Goal: Task Accomplishment & Management: Manage account settings

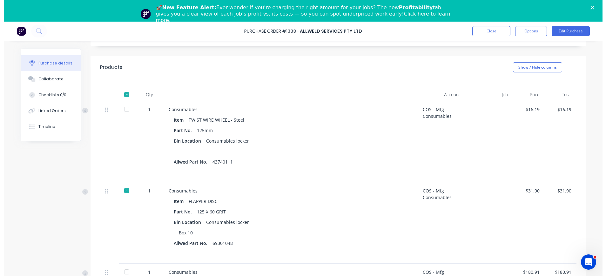
scroll to position [219, 0]
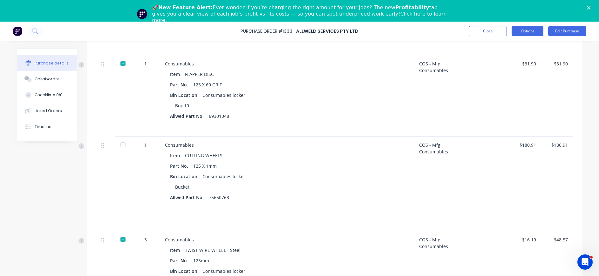
click at [532, 31] on button "Options" at bounding box center [528, 31] width 32 height 10
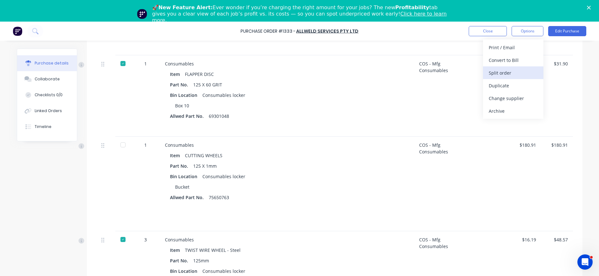
click at [506, 71] on div "Split order" at bounding box center [513, 72] width 49 height 9
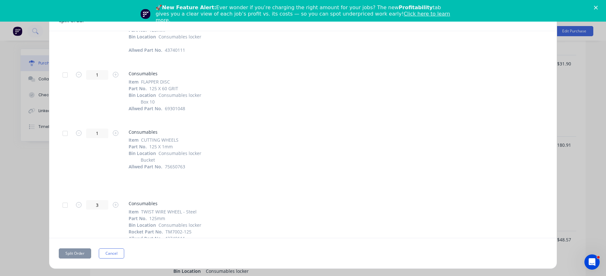
scroll to position [58, 0]
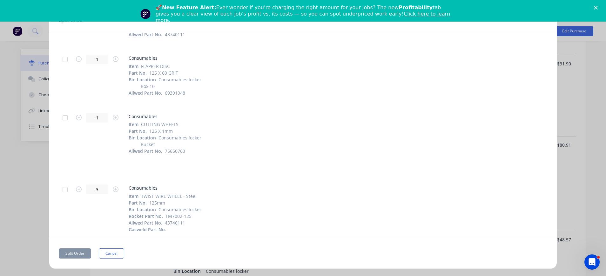
click at [65, 188] on div at bounding box center [65, 189] width 13 height 13
click at [64, 191] on div at bounding box center [65, 189] width 13 height 13
click at [65, 189] on div at bounding box center [65, 189] width 13 height 13
drag, startPoint x: 67, startPoint y: 58, endPoint x: 119, endPoint y: 58, distance: 52.4
click at [67, 58] on div at bounding box center [65, 59] width 13 height 13
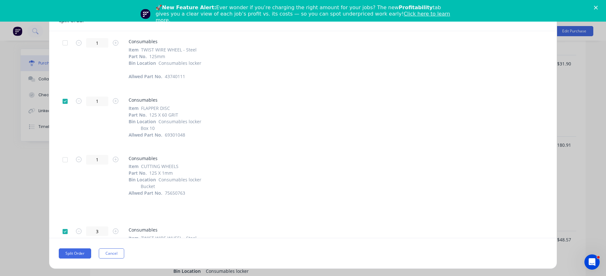
scroll to position [0, 0]
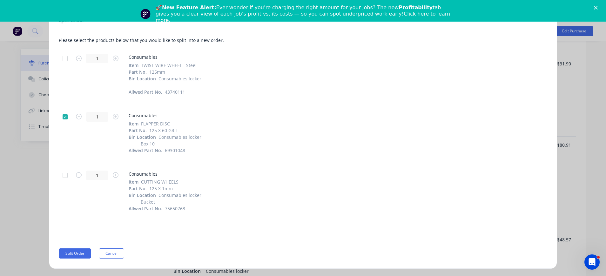
click at [65, 58] on div at bounding box center [65, 58] width 13 height 13
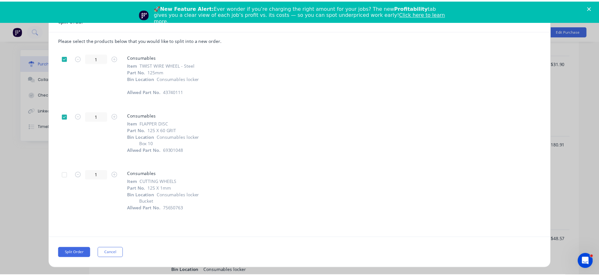
scroll to position [58, 0]
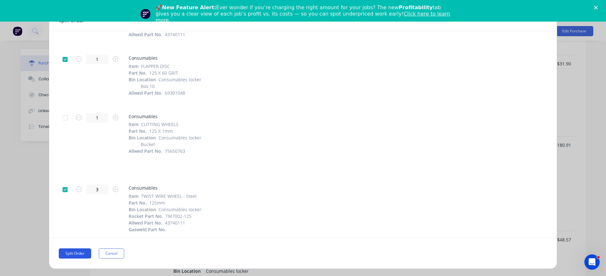
click at [77, 253] on button "Split Order" at bounding box center [75, 253] width 32 height 10
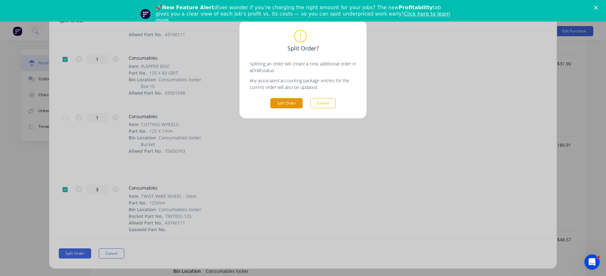
click at [297, 102] on button "Split Order" at bounding box center [286, 103] width 32 height 10
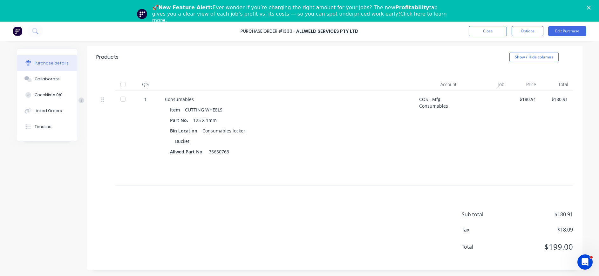
scroll to position [0, 0]
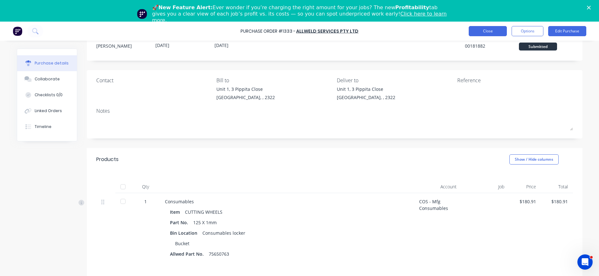
click at [493, 28] on button "Close" at bounding box center [488, 31] width 38 height 10
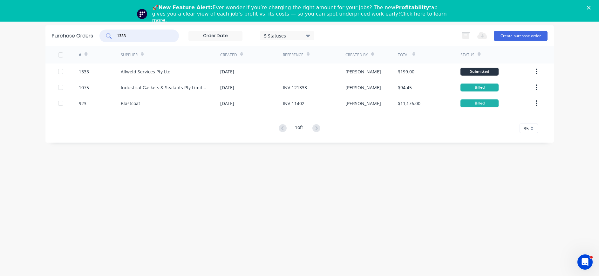
click at [146, 37] on input "1333" at bounding box center [142, 36] width 53 height 6
drag, startPoint x: 146, startPoint y: 37, endPoint x: 96, endPoint y: 37, distance: 50.8
click at [96, 37] on div "Purchase Orders 1333 5 Statuses 5 Statuses Export to Excel (XLSX) Create purcha…" at bounding box center [299, 35] width 508 height 21
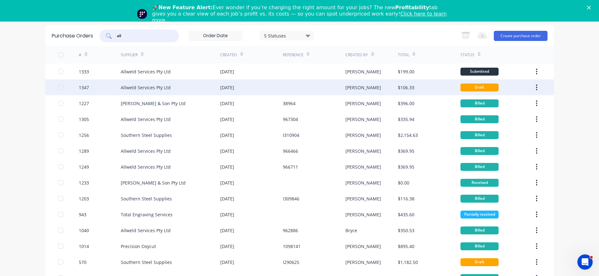
type input "all"
click at [142, 85] on div "Allweld Services Pty Ltd" at bounding box center [146, 87] width 50 height 7
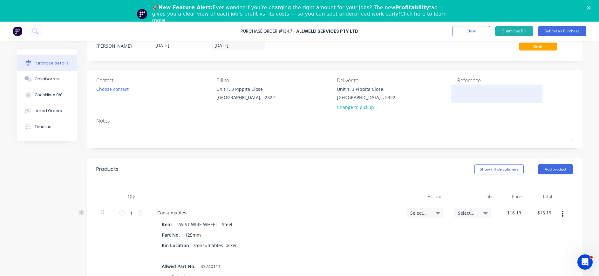
click at [457, 92] on div at bounding box center [496, 94] width 79 height 16
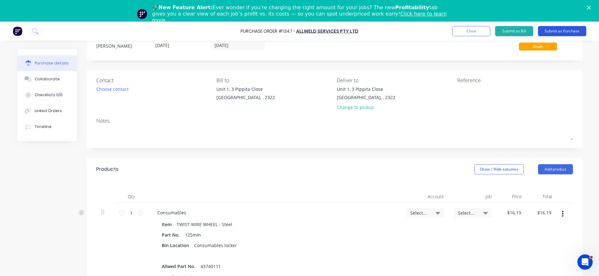
click at [562, 30] on button "Submit as Purchase" at bounding box center [562, 31] width 48 height 10
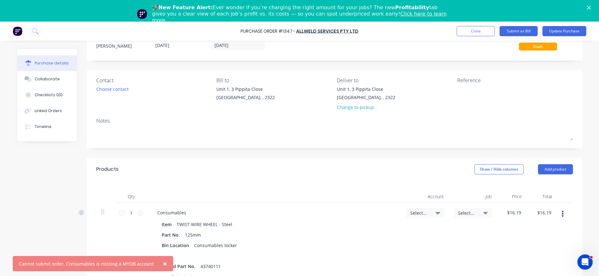
click at [163, 263] on span "×" at bounding box center [165, 263] width 4 height 9
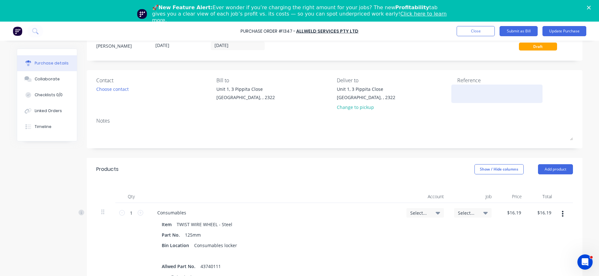
click at [465, 94] on textarea at bounding box center [496, 93] width 79 height 14
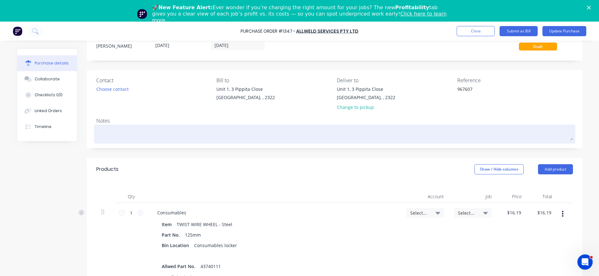
type textarea "967607"
type textarea "x"
type textarea "967607"
click at [120, 133] on textarea at bounding box center [334, 133] width 477 height 14
type textarea "x"
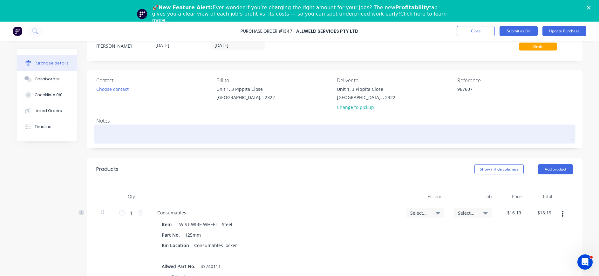
type textarea "S"
type textarea "x"
type textarea "Sp"
type textarea "x"
type textarea "Spil"
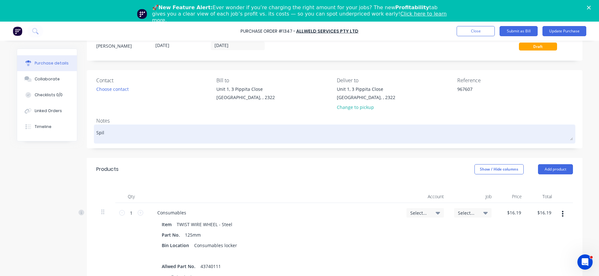
type textarea "x"
type textarea "Spilt"
type textarea "x"
type textarea "Spilt"
type textarea "x"
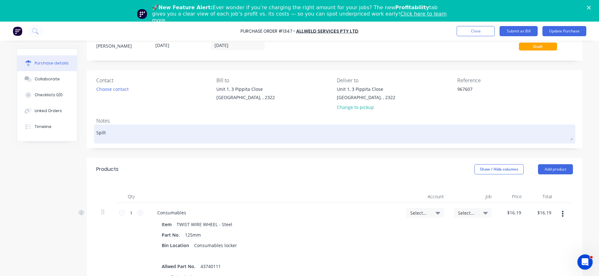
type textarea "Spilt P"
type textarea "x"
type textarea "Spilt PO"
type textarea "x"
type textarea "Spilt PO"
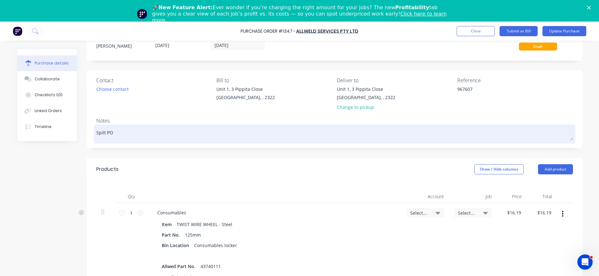
type textarea "x"
type textarea "Spilt PO #"
type textarea "x"
type textarea "Spilt PO #"
type textarea "x"
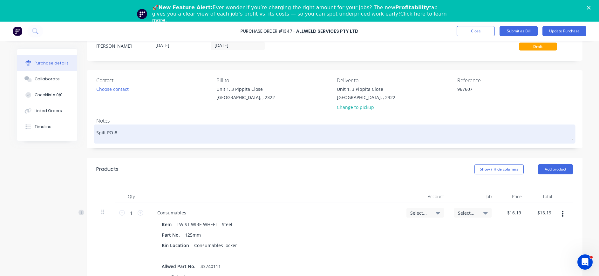
type textarea "Spilt PO # 1"
type textarea "x"
type textarea "Spilt PO # 13"
type textarea "x"
type textarea "Spilt PO # 133"
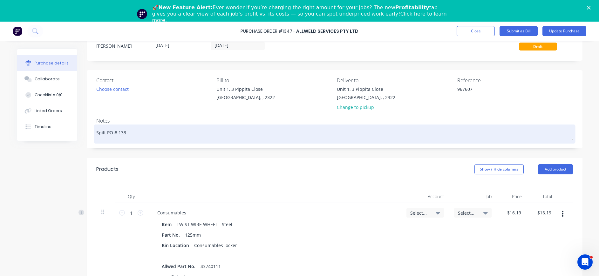
type textarea "x"
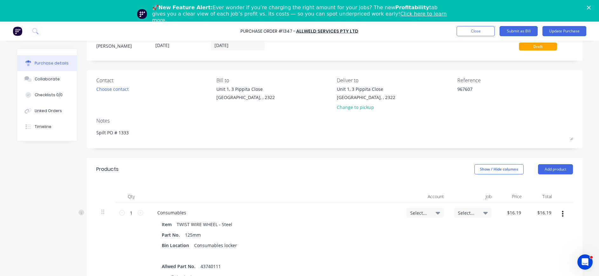
type textarea "Spilt PO # 1333"
type textarea "x"
type textarea "Spilt PO # 1333"
click at [435, 210] on div "Select..." at bounding box center [424, 213] width 37 height 10
type textarea "x"
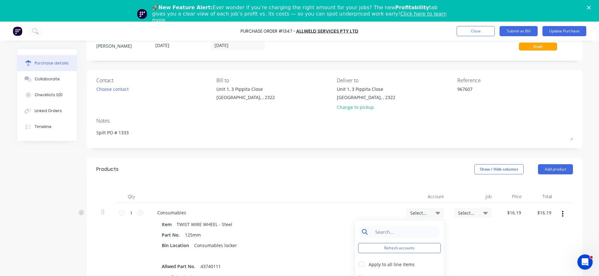
click at [397, 235] on input at bounding box center [404, 232] width 65 height 13
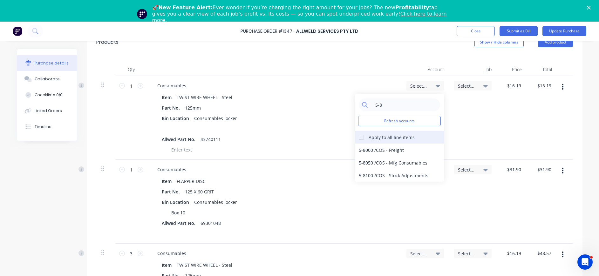
type input "5-8"
click at [356, 136] on div at bounding box center [361, 137] width 13 height 13
click at [364, 163] on div "5-8050 / COS - Mfg Consumables" at bounding box center [399, 162] width 89 height 13
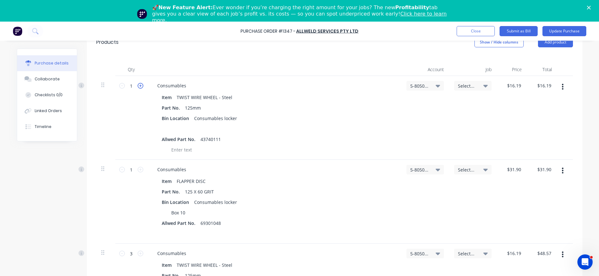
click at [138, 86] on icon at bounding box center [141, 86] width 6 height 6
type textarea "x"
type input "2"
type input "$32.38"
click at [138, 86] on icon at bounding box center [141, 86] width 6 height 6
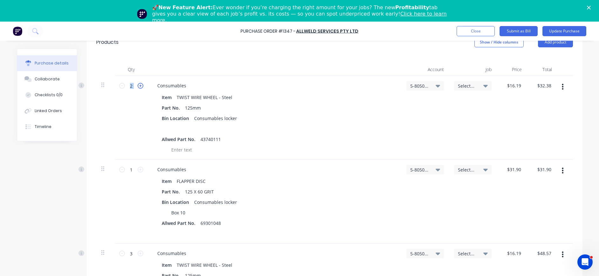
type textarea "x"
type input "3"
type input "$48.57"
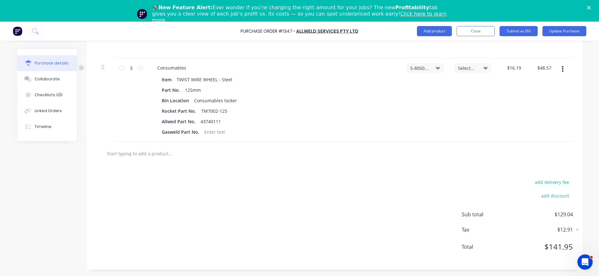
scroll to position [186, 0]
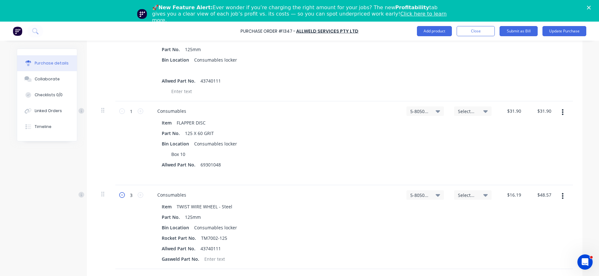
click at [119, 196] on icon at bounding box center [122, 195] width 6 height 6
type textarea "x"
type input "2"
type input "$32.38"
click at [119, 196] on icon at bounding box center [122, 195] width 6 height 6
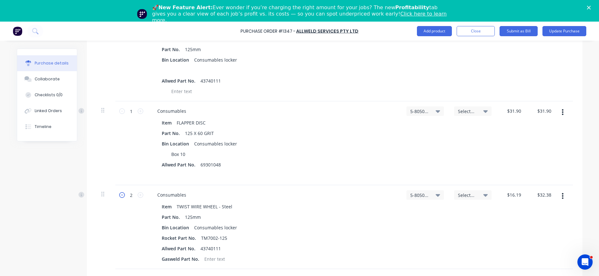
type textarea "x"
type input "1"
type input "$16.19"
click at [119, 196] on icon at bounding box center [122, 195] width 6 height 6
type textarea "x"
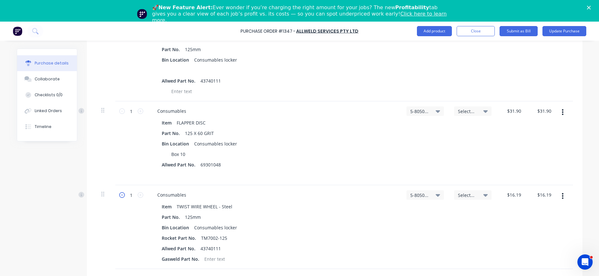
type input "0"
type input "$0.00"
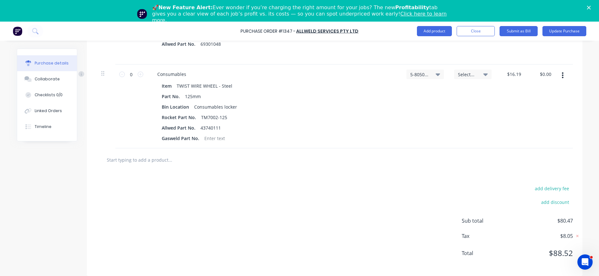
scroll to position [313, 0]
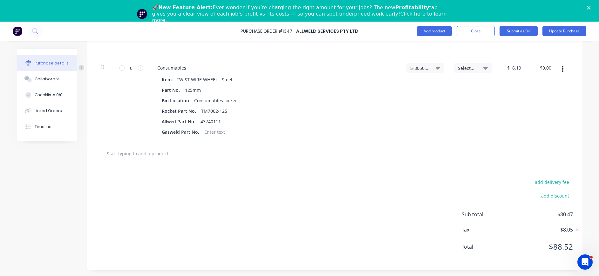
drag, startPoint x: 51, startPoint y: 83, endPoint x: 97, endPoint y: 81, distance: 46.8
click at [51, 83] on button "Collaborate" at bounding box center [47, 79] width 60 height 16
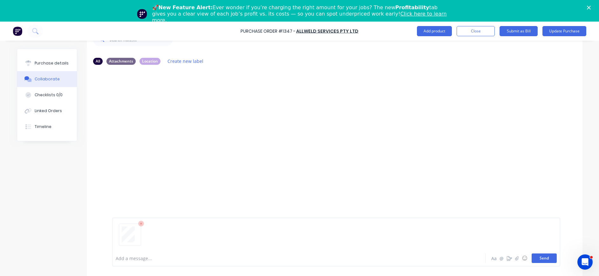
click at [534, 258] on button "Send" at bounding box center [544, 259] width 25 height 10
click at [59, 59] on button "Purchase details" at bounding box center [47, 63] width 60 height 16
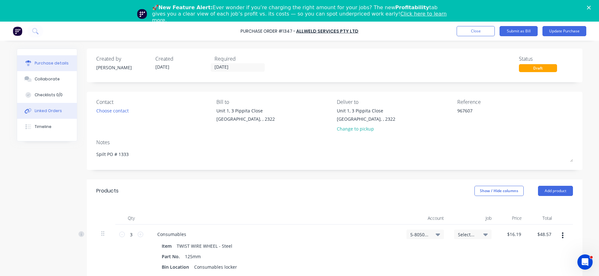
type textarea "x"
click at [55, 108] on div "Linked Orders" at bounding box center [48, 111] width 27 height 6
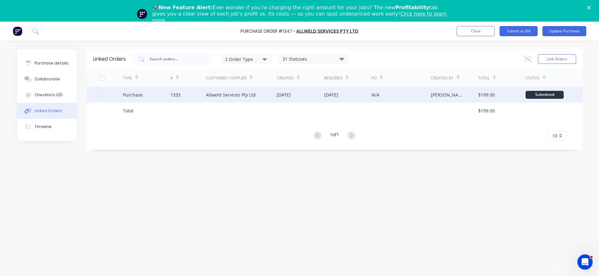
drag, startPoint x: 99, startPoint y: 95, endPoint x: 105, endPoint y: 95, distance: 5.7
click at [99, 95] on div "Purchase 1333 Allweld Services Pty Ltd [DATE] [DATE] N/A [PERSON_NAME] $199.00 …" at bounding box center [335, 95] width 496 height 16
click at [103, 93] on div at bounding box center [102, 94] width 13 height 13
click at [543, 57] on button "Link Orders" at bounding box center [557, 59] width 38 height 10
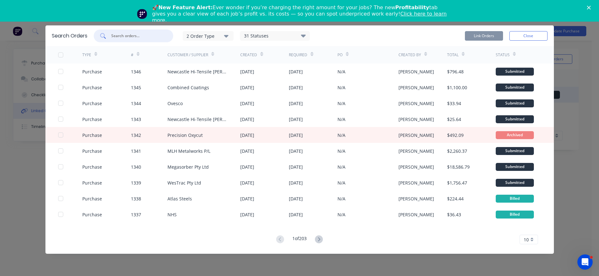
click at [133, 36] on input "text" at bounding box center [137, 36] width 53 height 6
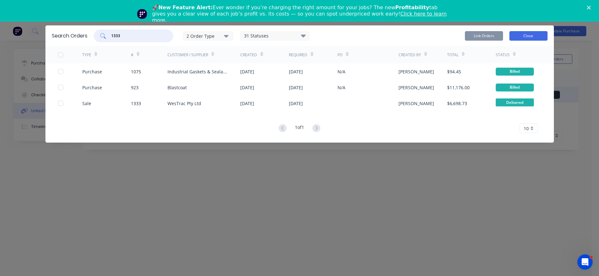
type input "1333"
click at [518, 35] on button "Close" at bounding box center [528, 36] width 38 height 10
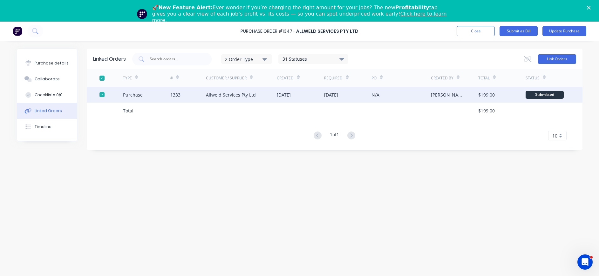
click at [548, 56] on button "Link Orders" at bounding box center [557, 59] width 38 height 10
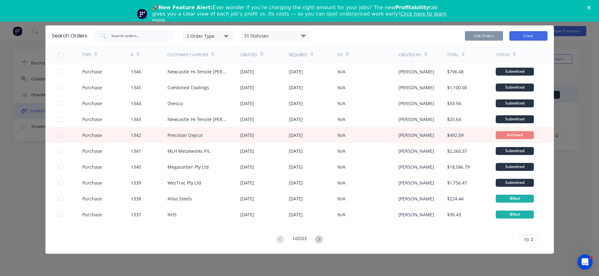
click at [522, 34] on button "Close" at bounding box center [528, 36] width 38 height 10
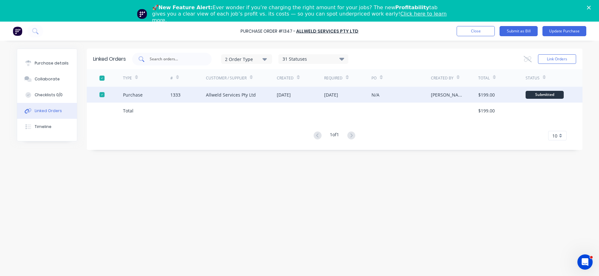
click at [167, 57] on input "text" at bounding box center [175, 59] width 53 height 6
type input "1347"
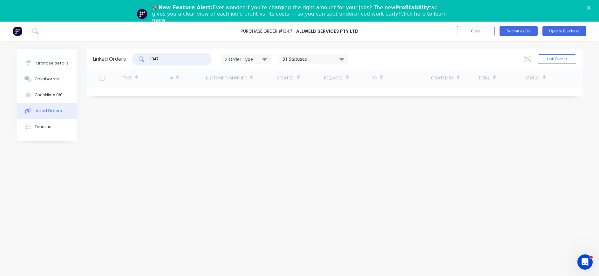
click at [159, 61] on input "1347" at bounding box center [175, 59] width 53 height 6
click at [182, 57] on input "1347" at bounding box center [175, 59] width 53 height 6
click at [56, 75] on button "Collaborate" at bounding box center [47, 79] width 60 height 16
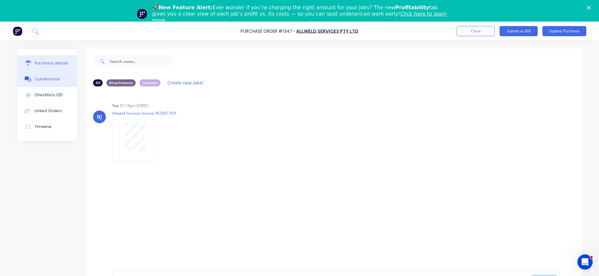
click at [57, 63] on div "Purchase details" at bounding box center [52, 63] width 34 height 6
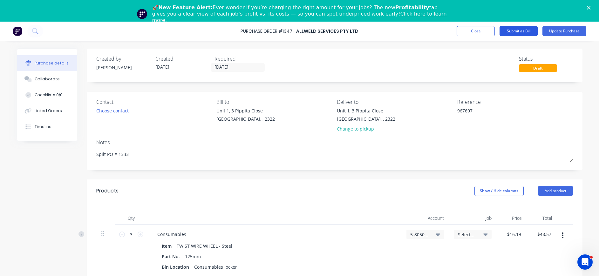
click at [521, 28] on button "Submit as Bill" at bounding box center [518, 31] width 38 height 10
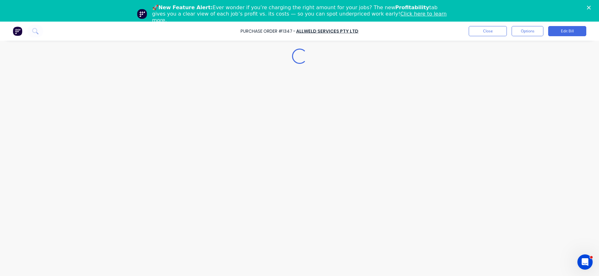
type textarea "x"
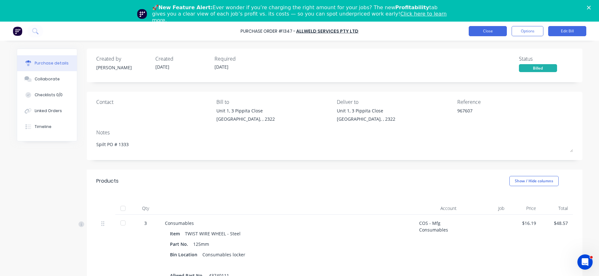
click at [487, 33] on button "Close" at bounding box center [488, 31] width 38 height 10
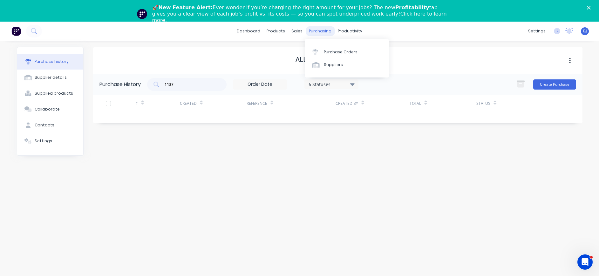
click at [321, 31] on div "purchasing" at bounding box center [320, 31] width 29 height 10
click at [326, 50] on div "Purchase Orders" at bounding box center [341, 52] width 34 height 6
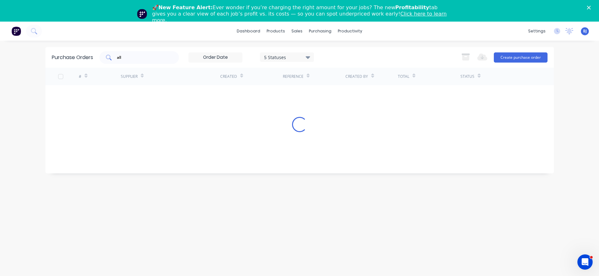
click at [145, 60] on input "all" at bounding box center [142, 57] width 53 height 6
click at [104, 62] on div "all" at bounding box center [138, 57] width 79 height 13
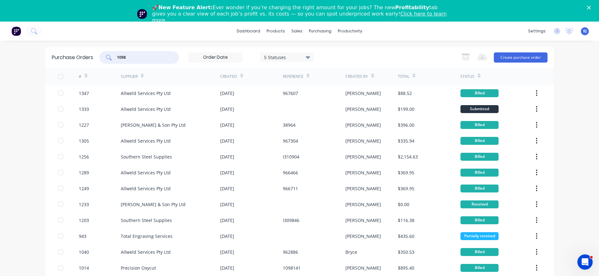
type input "1098"
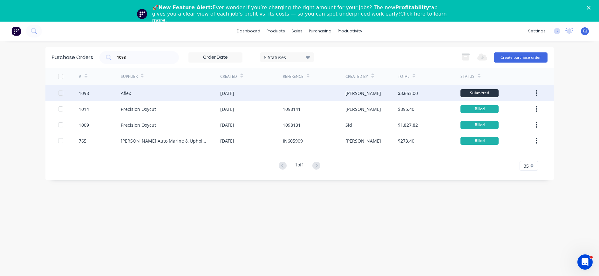
click at [139, 95] on div "Aflex" at bounding box center [170, 93] width 99 height 16
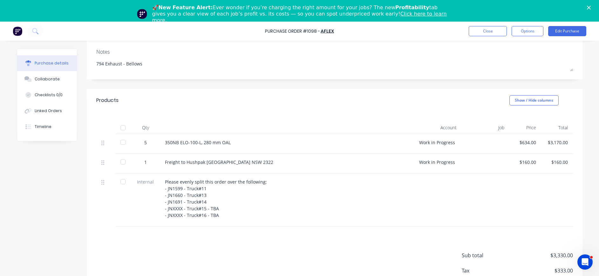
scroll to position [100, 0]
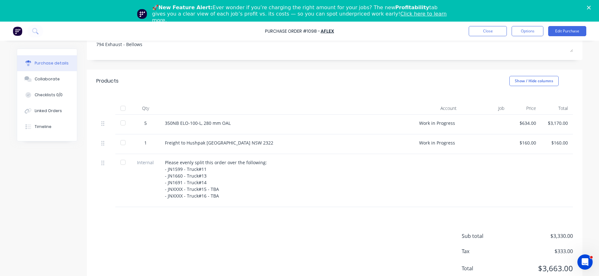
click at [445, 125] on div "Work in Progress" at bounding box center [438, 125] width 48 height 20
click at [52, 77] on div "Collaborate" at bounding box center [47, 79] width 25 height 6
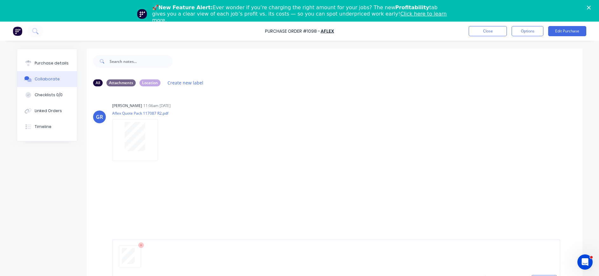
scroll to position [48, 0]
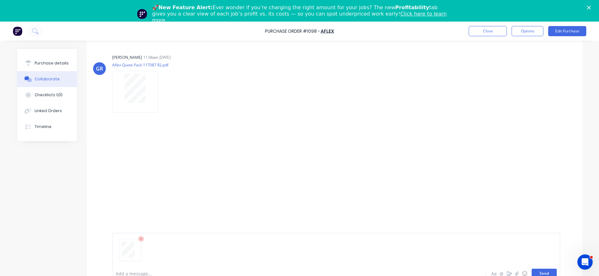
click at [539, 272] on button "Send" at bounding box center [544, 274] width 25 height 10
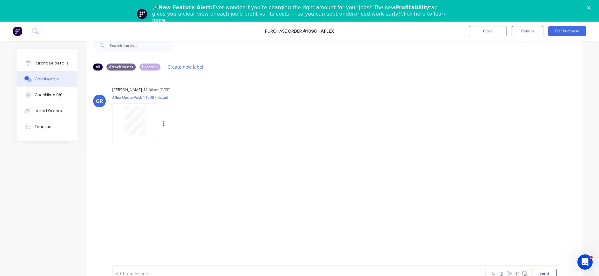
scroll to position [16, 0]
click at [39, 64] on div "Purchase details" at bounding box center [52, 63] width 34 height 6
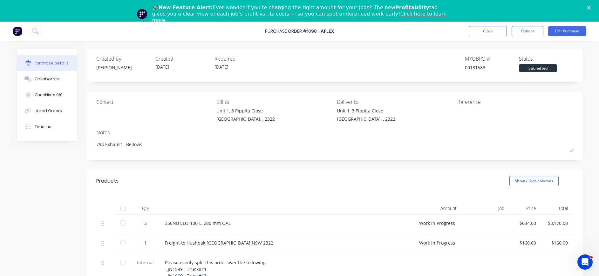
click at [457, 115] on div at bounding box center [496, 115] width 79 height 16
click at [565, 27] on button "Edit Purchase" at bounding box center [567, 31] width 38 height 10
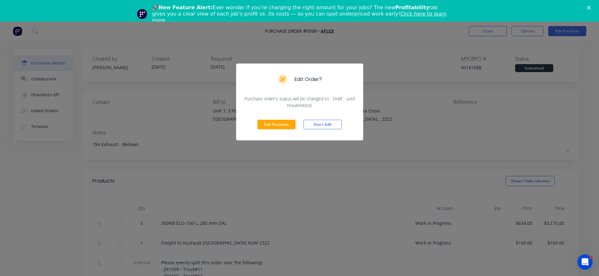
drag, startPoint x: 282, startPoint y: 125, endPoint x: 400, endPoint y: 111, distance: 118.1
click at [286, 125] on button "Edit Purchase" at bounding box center [276, 125] width 38 height 10
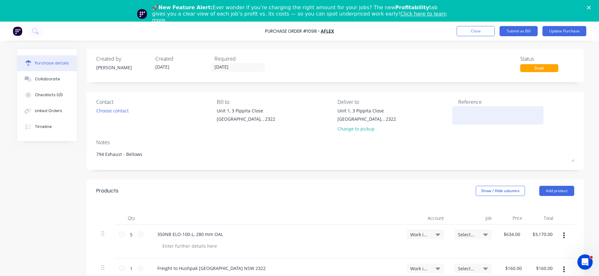
drag, startPoint x: 465, startPoint y: 109, endPoint x: 475, endPoint y: 108, distance: 10.8
click at [466, 109] on textarea at bounding box center [497, 114] width 79 height 14
click at [458, 109] on textarea at bounding box center [497, 114] width 79 height 14
click at [492, 112] on textarea at bounding box center [497, 114] width 79 height 14
paste textarea "INV-15961"
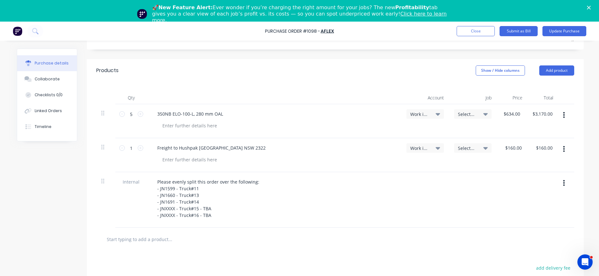
scroll to position [127, 0]
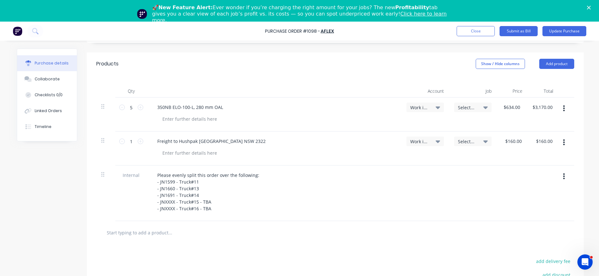
type textarea "INV-15961"
click at [483, 106] on icon at bounding box center [485, 107] width 4 height 7
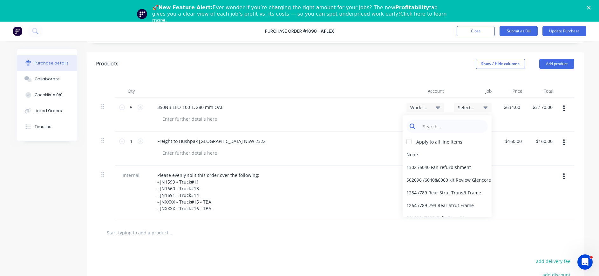
click at [471, 123] on input at bounding box center [451, 126] width 65 height 13
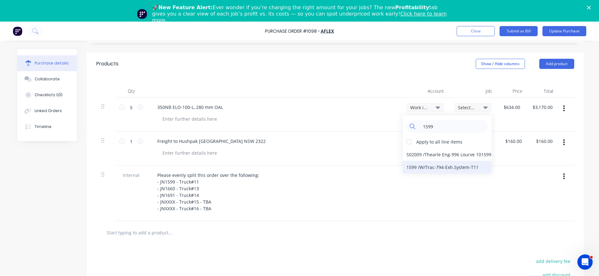
type input "1599"
click at [468, 168] on div "1599 / W/Trac-794-Exh.System-T11" at bounding box center [447, 167] width 89 height 13
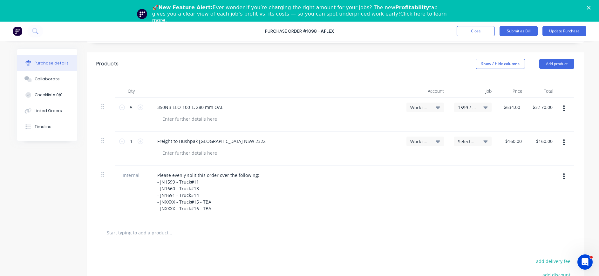
click at [463, 142] on span "Select..." at bounding box center [467, 141] width 19 height 7
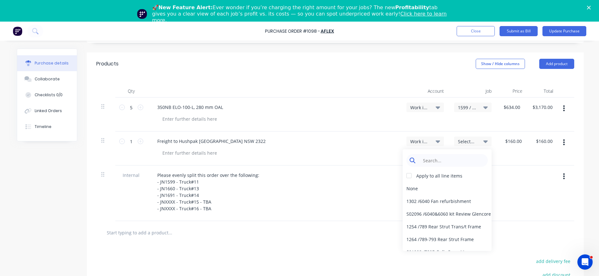
click at [456, 163] on input at bounding box center [451, 160] width 65 height 13
type input "1660"
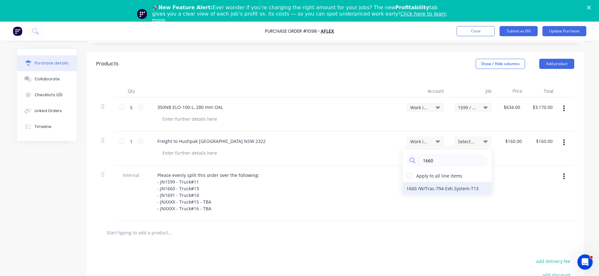
click at [460, 189] on div "1660 / W/Trac-794-Exh.System-T13" at bounding box center [447, 188] width 89 height 13
click at [563, 107] on icon "button" at bounding box center [564, 108] width 2 height 7
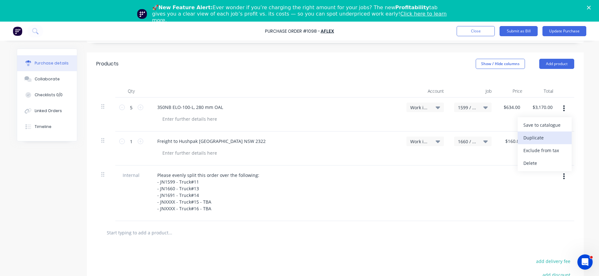
click at [543, 135] on button "Duplicate" at bounding box center [545, 138] width 54 height 13
type input "$634.00"
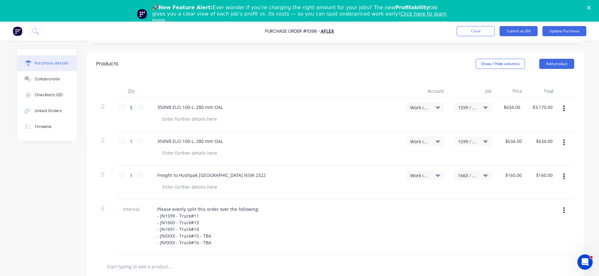
drag, startPoint x: 561, startPoint y: 109, endPoint x: 559, endPoint y: 114, distance: 5.1
click at [563, 110] on icon "button" at bounding box center [564, 108] width 2 height 7
click at [545, 137] on button "Duplicate" at bounding box center [545, 138] width 54 height 13
type input "$634.00"
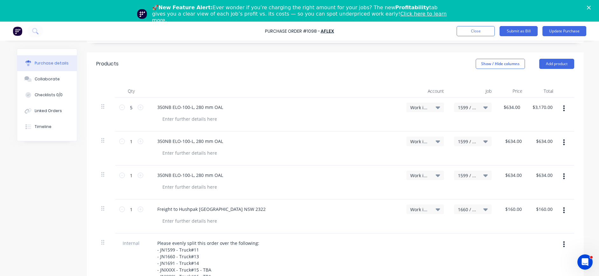
drag, startPoint x: 562, startPoint y: 108, endPoint x: 561, endPoint y: 112, distance: 4.2
click at [562, 109] on button "button" at bounding box center [563, 108] width 15 height 11
click at [540, 136] on button "Duplicate" at bounding box center [545, 138] width 54 height 13
type input "$634.00"
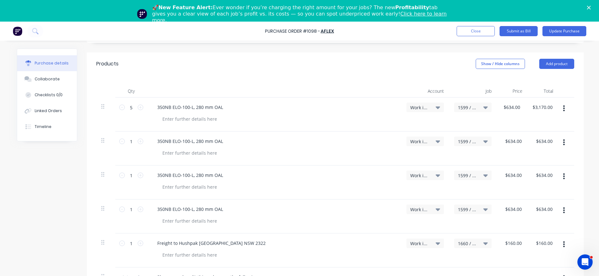
click at [465, 141] on span "1599 / W/Trac-794-Exh.System-T11" at bounding box center [467, 141] width 19 height 7
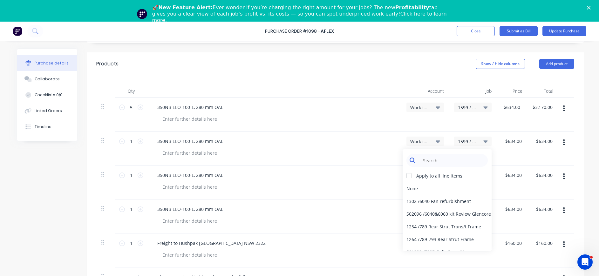
click at [467, 159] on input at bounding box center [451, 160] width 65 height 13
type input "1660"
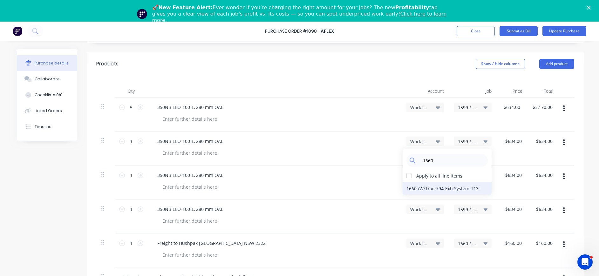
click at [457, 188] on div "1660 / W/Trac-794-Exh.System-T13" at bounding box center [447, 188] width 89 height 13
click at [461, 176] on span "1599 / W/Trac-794-Exh.System-T11" at bounding box center [467, 175] width 19 height 7
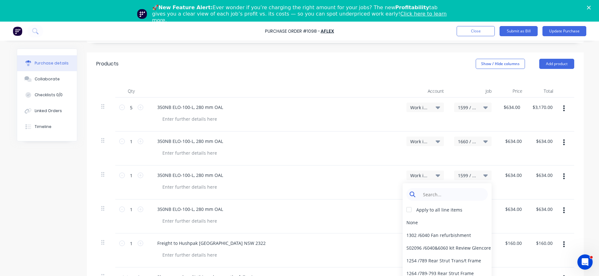
click at [459, 194] on input at bounding box center [451, 194] width 65 height 13
type input "1691"
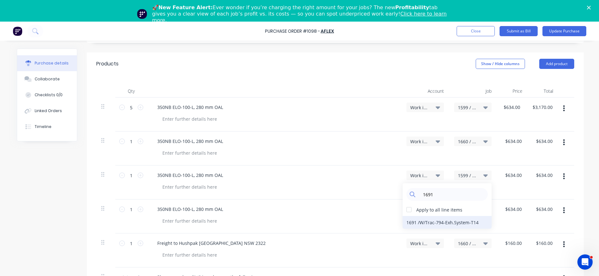
click at [467, 221] on div "1691 / W/Trac-794-Exh.System-T14" at bounding box center [447, 222] width 89 height 13
click at [467, 212] on div "1599 / W/Trac-794-Exh.System-T11" at bounding box center [472, 210] width 37 height 10
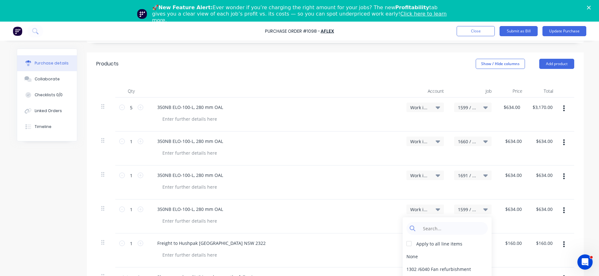
click at [467, 220] on div "Apply to all line items None 1302 / 6040 Fan refurbishment S02096 / 6040&6060 k…" at bounding box center [447, 268] width 89 height 102
click at [466, 226] on input at bounding box center [451, 228] width 65 height 13
type input "1725"
click at [466, 255] on div "1725 / W/Trac-794-Exh.System-T15" at bounding box center [447, 256] width 89 height 13
click at [463, 244] on span "1660 / W/Trac-794-Exh.System-T13" at bounding box center [467, 243] width 19 height 7
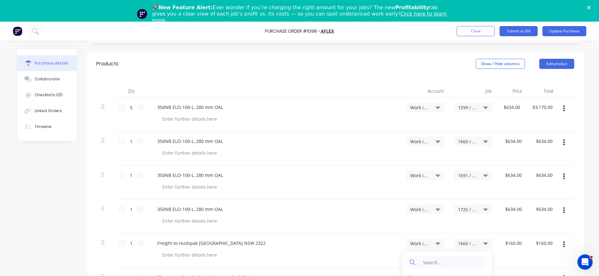
click at [561, 208] on button "button" at bounding box center [563, 210] width 15 height 11
click at [549, 237] on button "Duplicate" at bounding box center [545, 240] width 54 height 13
type input "$634.00"
click at [465, 243] on span "1725 / W/Trac-794-Exh.System-T15" at bounding box center [467, 243] width 19 height 7
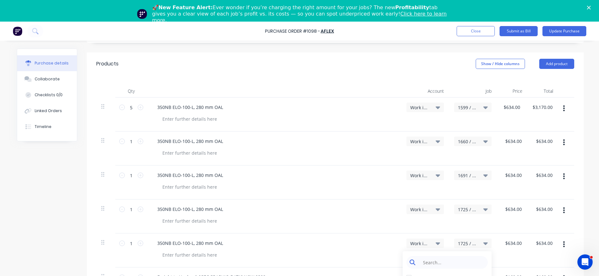
click at [465, 260] on input at bounding box center [451, 262] width 65 height 13
type input "1746"
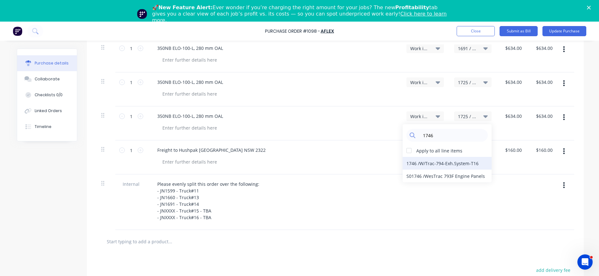
click at [427, 166] on div "1746 / W/Trac-794-Exh.System-T16" at bounding box center [447, 163] width 89 height 13
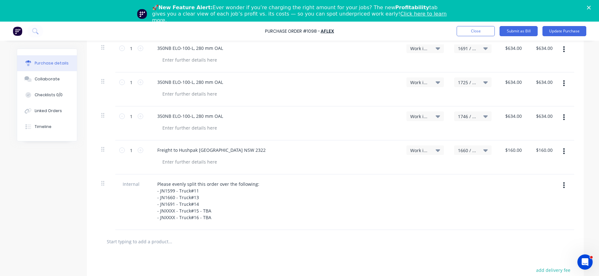
click at [483, 149] on icon at bounding box center [485, 150] width 4 height 7
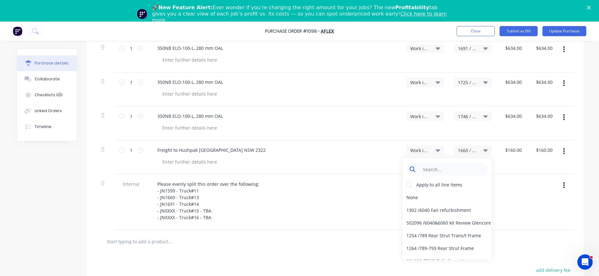
click at [461, 172] on input at bounding box center [451, 169] width 65 height 13
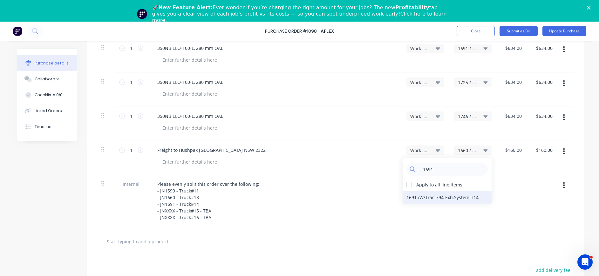
type input "1691"
click at [469, 198] on div "1691 / W/Trac-794-Exh.System-T14" at bounding box center [447, 197] width 89 height 13
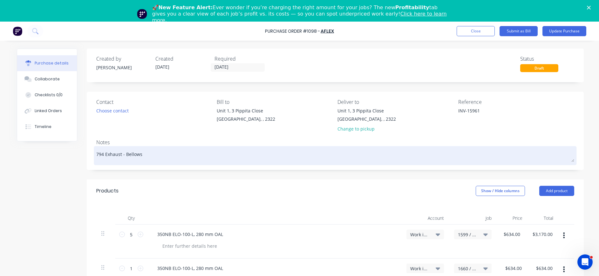
scroll to position [127, 0]
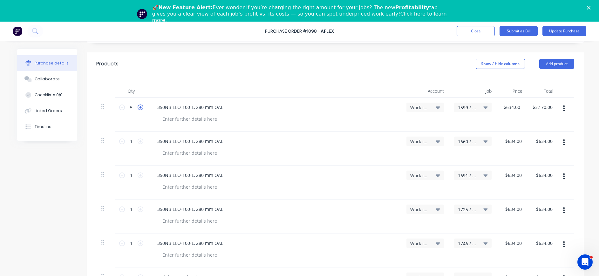
click at [138, 108] on icon at bounding box center [141, 108] width 6 height 6
type input "6"
type input "$3,804.00"
click at [119, 107] on icon at bounding box center [122, 108] width 6 height 6
type input "5"
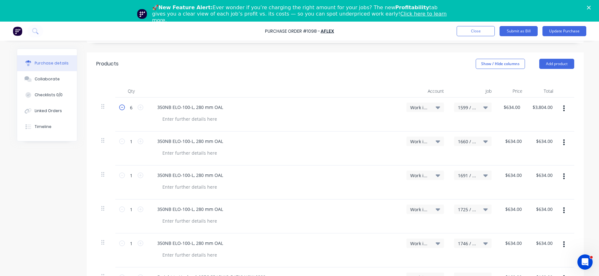
type input "$3,170.00"
click at [119, 107] on icon at bounding box center [122, 108] width 6 height 6
type input "4"
type input "$2,536.00"
click at [119, 107] on icon at bounding box center [122, 108] width 6 height 6
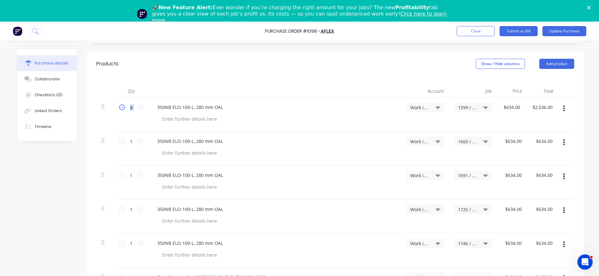
type input "3"
type input "$1,902.00"
click at [119, 107] on icon at bounding box center [122, 108] width 6 height 6
type input "2"
type input "$1,268.00"
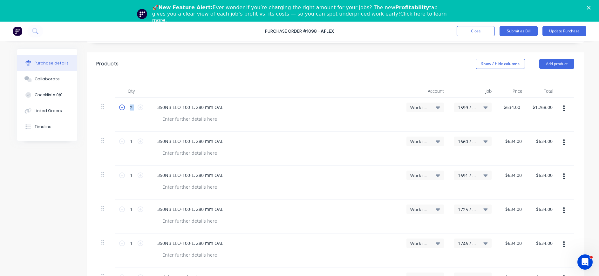
click at [119, 108] on icon at bounding box center [122, 108] width 6 height 6
type input "1"
type input "$634.00"
drag, startPoint x: 119, startPoint y: 108, endPoint x: 265, endPoint y: 129, distance: 147.7
click at [246, 122] on div at bounding box center [276, 118] width 239 height 9
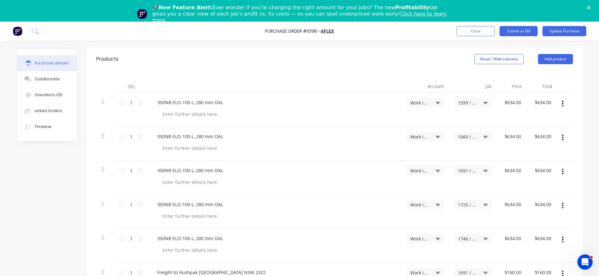
scroll to position [0, 0]
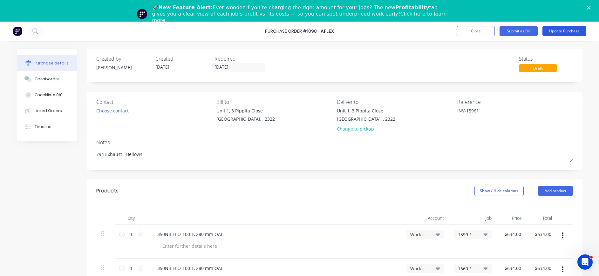
click at [569, 33] on button "Update Purchase" at bounding box center [564, 31] width 44 height 10
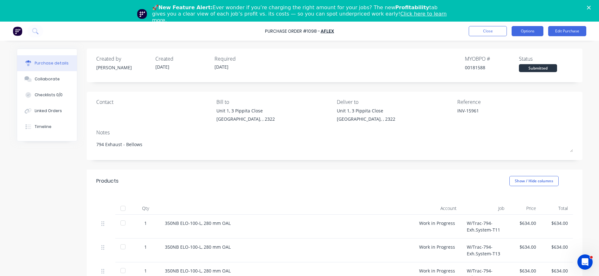
click at [525, 31] on button "Options" at bounding box center [528, 31] width 32 height 10
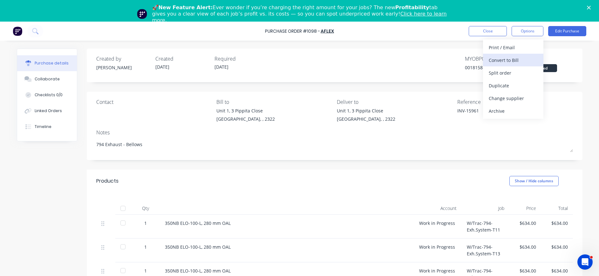
click at [524, 59] on div "Convert to Bill" at bounding box center [513, 60] width 49 height 9
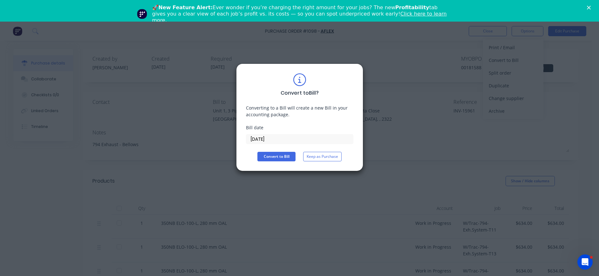
click at [270, 140] on input "[DATE]" at bounding box center [299, 139] width 107 height 10
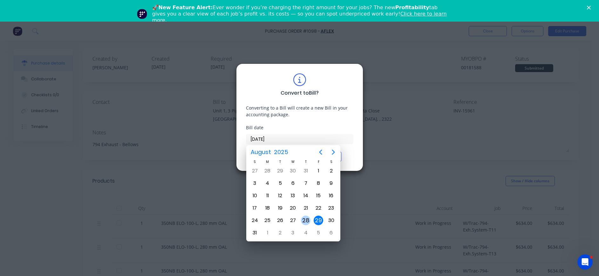
click at [306, 219] on div "28" at bounding box center [306, 221] width 10 height 10
type input "[DATE]"
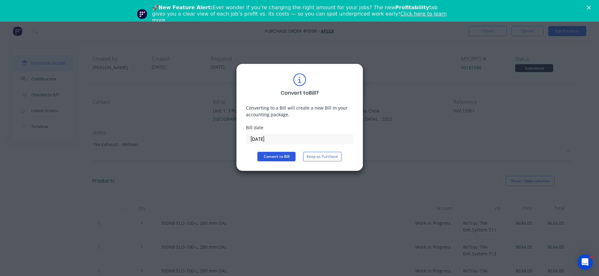
click at [283, 153] on button "Convert to Bill" at bounding box center [276, 157] width 38 height 10
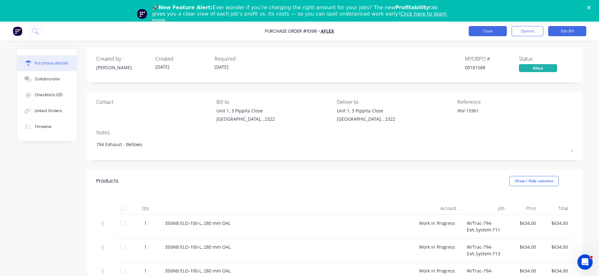
click at [491, 31] on button "Close" at bounding box center [488, 31] width 38 height 10
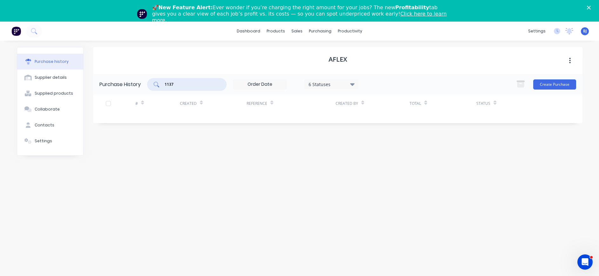
drag, startPoint x: 186, startPoint y: 85, endPoint x: 143, endPoint y: 85, distance: 42.6
click at [143, 85] on div "Purchase History 1137 6 Statuses 6 Statuses Create Purchase" at bounding box center [337, 84] width 489 height 21
type input "1146"
click at [318, 32] on div "purchasing" at bounding box center [320, 31] width 29 height 10
click at [328, 51] on div "Purchase Orders" at bounding box center [341, 52] width 34 height 6
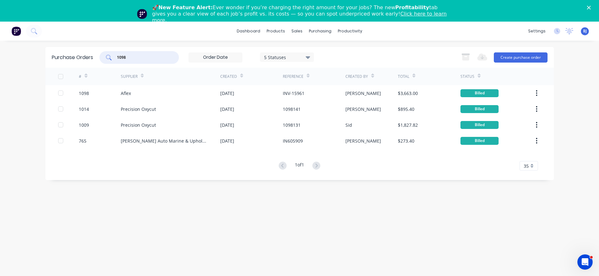
drag, startPoint x: 146, startPoint y: 60, endPoint x: 105, endPoint y: 60, distance: 41.0
click at [105, 60] on div "1098" at bounding box center [138, 57] width 79 height 13
type input "1146"
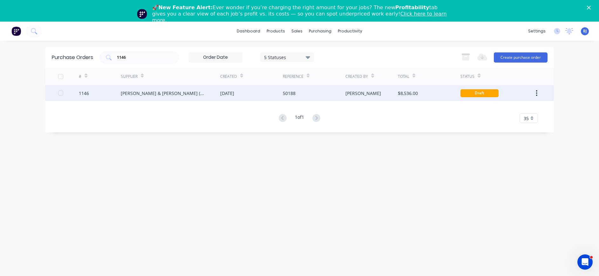
click at [167, 92] on div "[PERSON_NAME] & [PERSON_NAME] (N’CLE) Pty Ltd" at bounding box center [164, 93] width 87 height 7
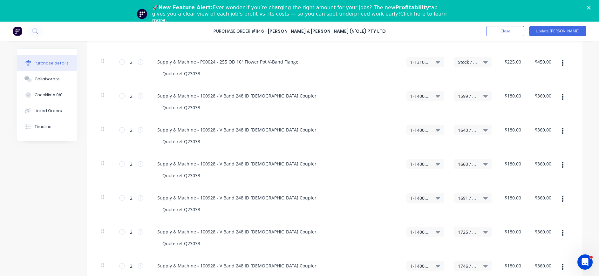
scroll to position [254, 0]
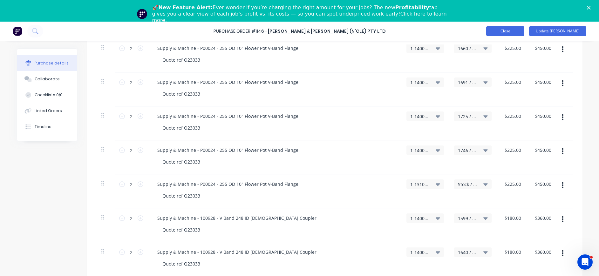
click at [524, 30] on button "Close" at bounding box center [505, 31] width 38 height 10
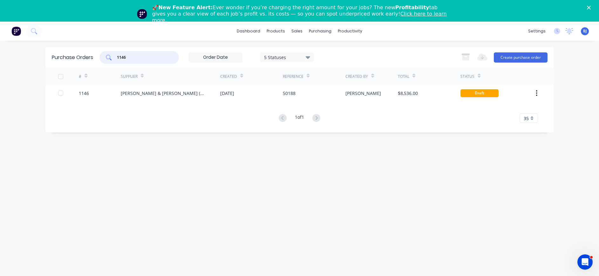
drag, startPoint x: 134, startPoint y: 56, endPoint x: 98, endPoint y: 57, distance: 36.6
click at [98, 57] on div "Purchase Orders 1146 5 Statuses 5 Statuses Export to Excel (XLSX) Create purcha…" at bounding box center [299, 57] width 508 height 21
type input "1021"
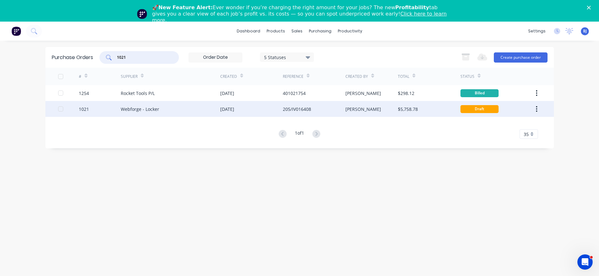
click at [146, 110] on div "Webforge - Locker" at bounding box center [140, 109] width 38 height 7
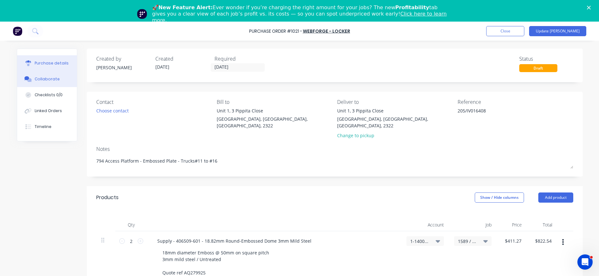
click at [51, 79] on div "Collaborate" at bounding box center [47, 79] width 25 height 6
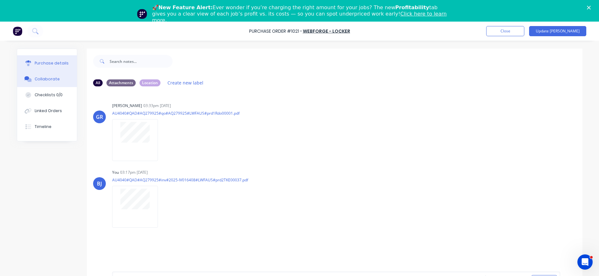
click at [58, 63] on div "Purchase details" at bounding box center [52, 63] width 34 height 6
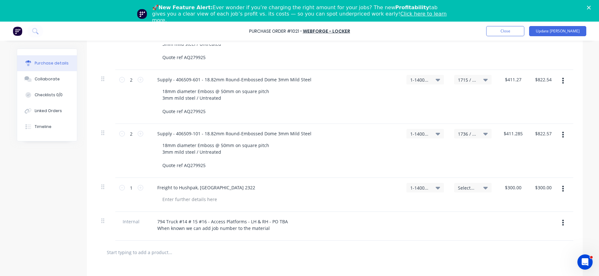
scroll to position [381, 0]
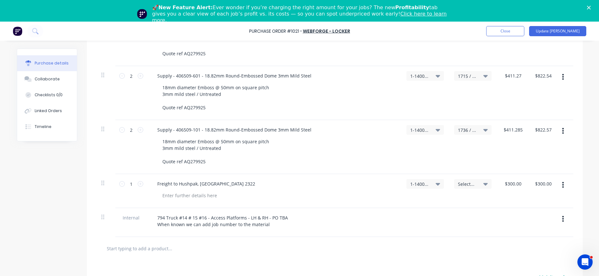
click at [483, 183] on icon at bounding box center [485, 184] width 4 height 3
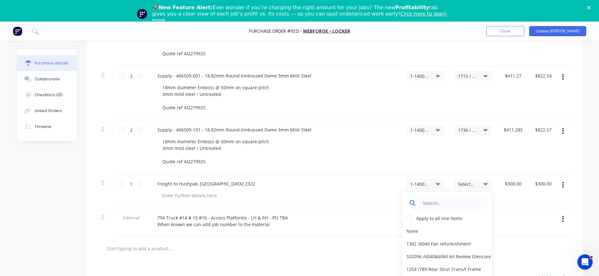
click at [463, 197] on input at bounding box center [451, 203] width 65 height 13
click at [462, 197] on input at bounding box center [451, 203] width 65 height 13
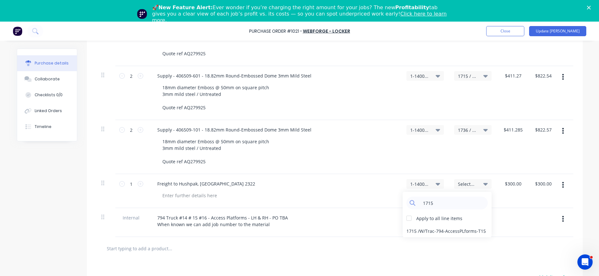
type input "1715"
click at [428, 225] on div "1715 / W/Trac-794-AccessPLforms-T15" at bounding box center [447, 231] width 89 height 13
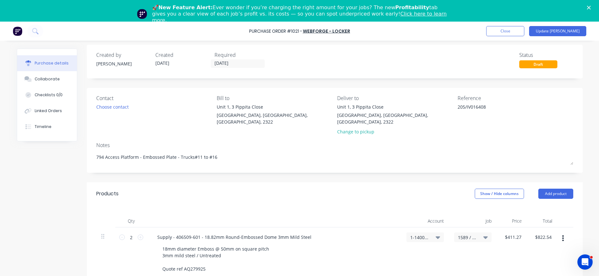
scroll to position [0, 0]
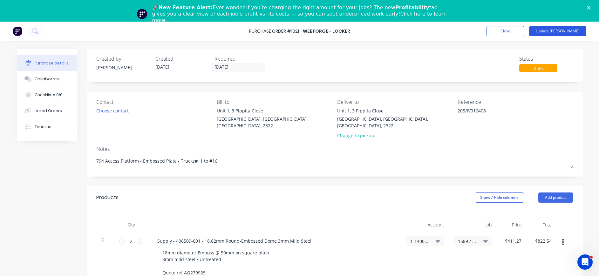
click at [572, 30] on button "Update [PERSON_NAME]" at bounding box center [557, 31] width 57 height 10
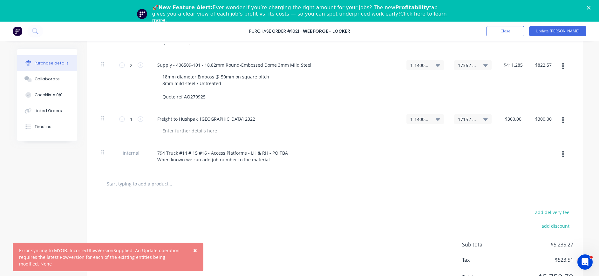
scroll to position [448, 0]
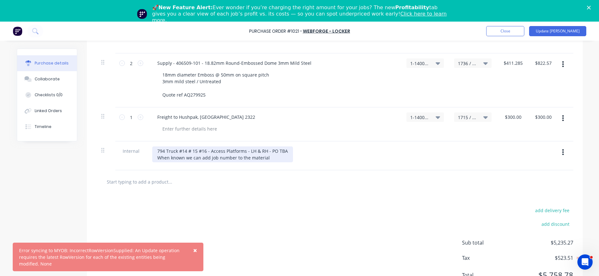
click at [210, 146] on div "794 Truck #14 # 15 #16 - Access Platforms - LH & RH - PO TBA When known we can …" at bounding box center [222, 154] width 141 height 16
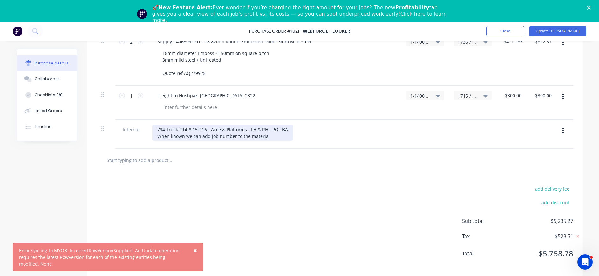
scroll to position [0, 0]
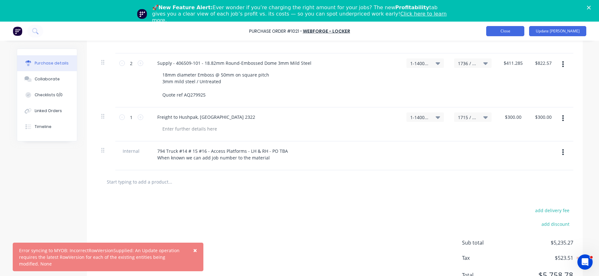
click at [524, 31] on button "Close" at bounding box center [505, 31] width 38 height 10
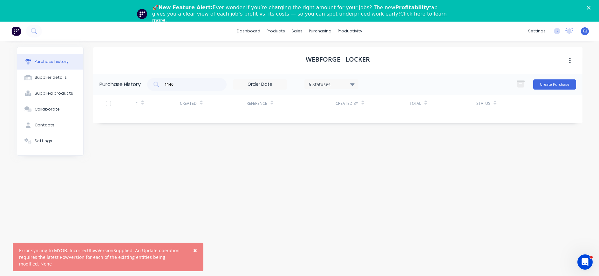
click at [194, 248] on span "×" at bounding box center [195, 250] width 4 height 9
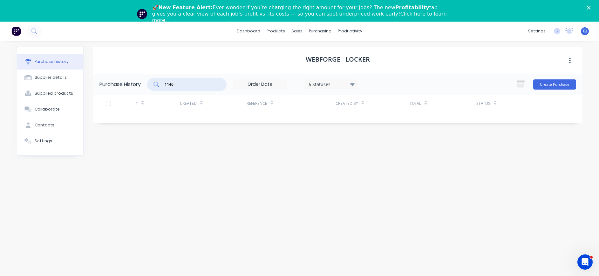
drag, startPoint x: 176, startPoint y: 84, endPoint x: 166, endPoint y: 84, distance: 9.5
click at [166, 84] on input "1146" at bounding box center [190, 84] width 53 height 6
click at [178, 84] on input "1146" at bounding box center [190, 84] width 53 height 6
click at [185, 85] on input "1146" at bounding box center [190, 84] width 53 height 6
drag, startPoint x: 182, startPoint y: 85, endPoint x: 153, endPoint y: 84, distance: 29.2
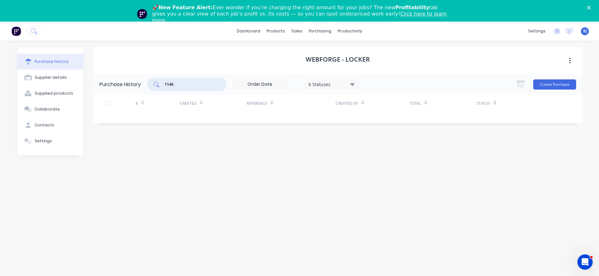
click at [153, 84] on div "1146" at bounding box center [186, 84] width 79 height 13
type input "1146"
drag, startPoint x: 316, startPoint y: 28, endPoint x: 320, endPoint y: 34, distance: 6.9
click at [317, 29] on div "purchasing" at bounding box center [320, 31] width 29 height 10
click at [335, 49] on div "Purchase Orders" at bounding box center [341, 52] width 34 height 6
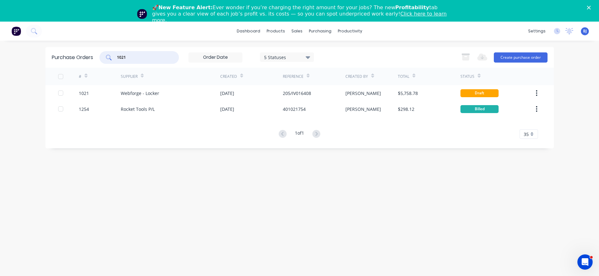
drag, startPoint x: 143, startPoint y: 58, endPoint x: 83, endPoint y: 58, distance: 59.7
click at [83, 58] on div "Purchase Orders 1021 5 Statuses 5 Statuses Export to Excel (XLSX) Create purcha…" at bounding box center [299, 57] width 508 height 21
type input "1146"
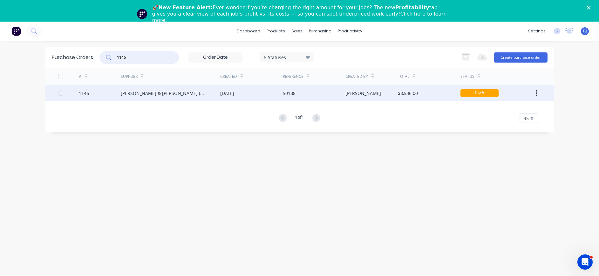
click at [176, 95] on div "[PERSON_NAME] & [PERSON_NAME] (N’CLE) Pty Ltd" at bounding box center [164, 93] width 87 height 7
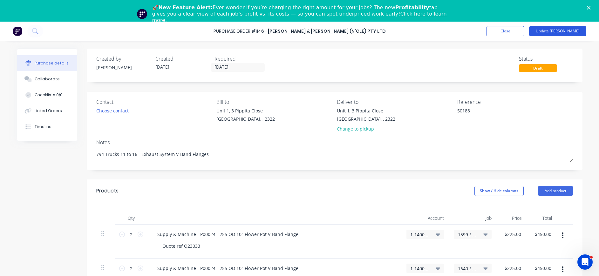
click at [565, 28] on button "Update [PERSON_NAME]" at bounding box center [557, 31] width 57 height 10
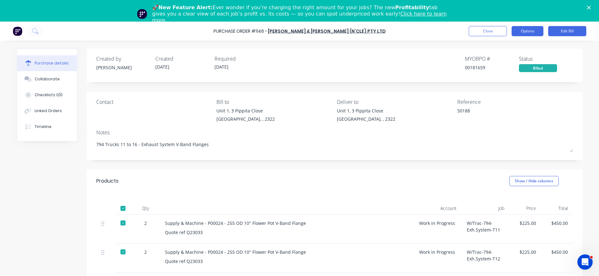
click at [530, 30] on button "Options" at bounding box center [528, 31] width 32 height 10
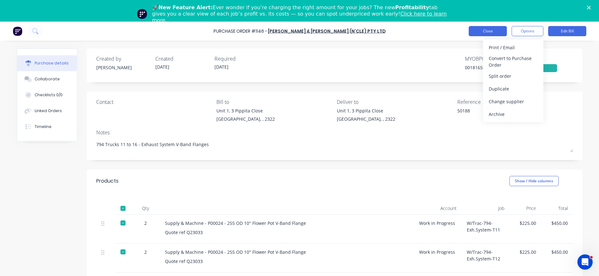
click at [478, 31] on button "Close" at bounding box center [488, 31] width 38 height 10
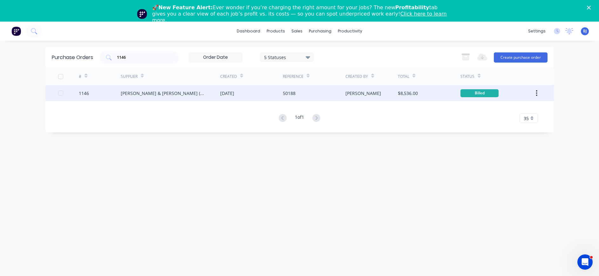
click at [84, 94] on div "1146" at bounding box center [84, 93] width 10 height 7
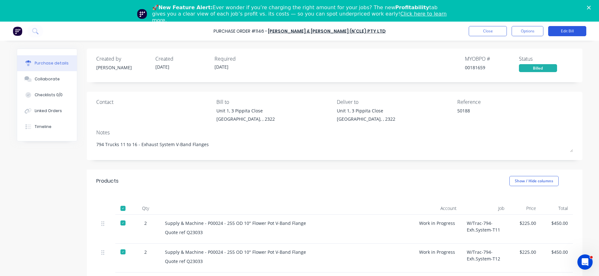
click at [571, 31] on button "Edit Bill" at bounding box center [567, 31] width 38 height 10
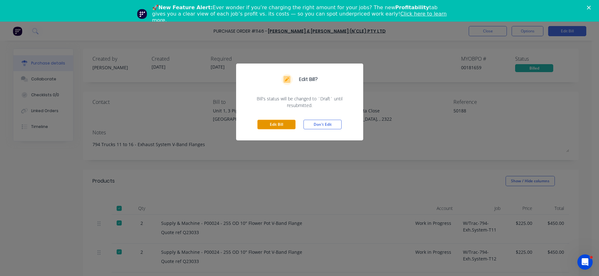
click at [268, 123] on button "Edit Bill" at bounding box center [276, 125] width 38 height 10
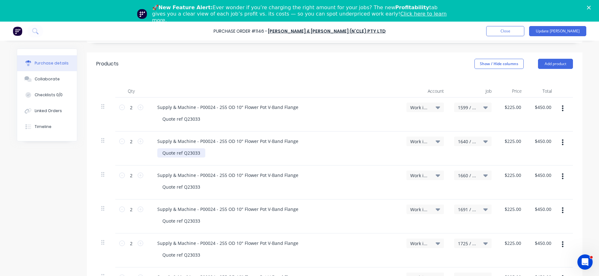
scroll to position [254, 0]
